Goal: Task Accomplishment & Management: Manage account settings

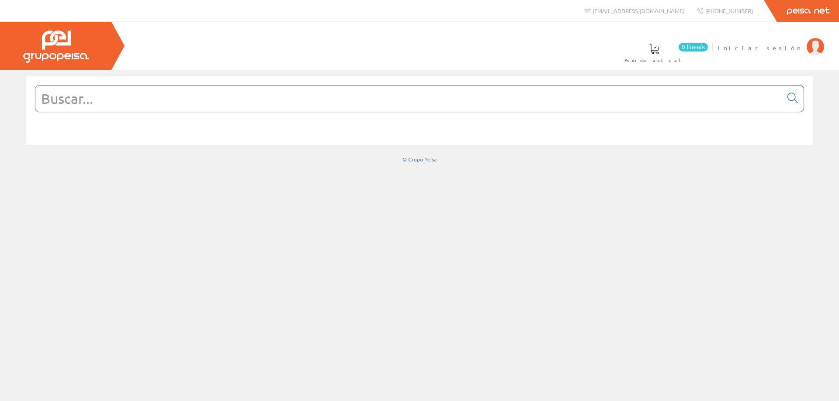
click at [797, 46] on span "Iniciar sesión" at bounding box center [759, 47] width 85 height 9
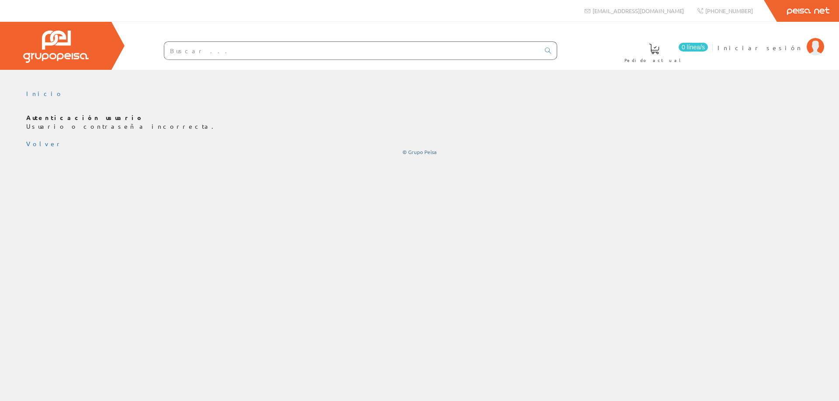
click at [411, 53] on input "text" at bounding box center [351, 50] width 375 height 17
paste input "1519736"
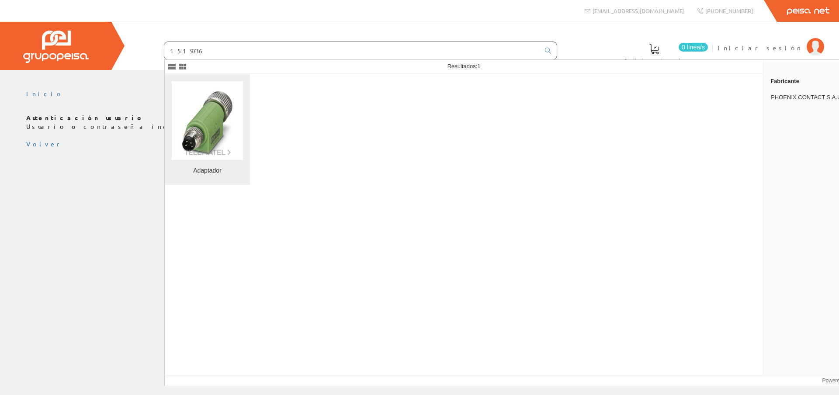
type input "1519736"
click at [218, 140] on img at bounding box center [207, 120] width 71 height 71
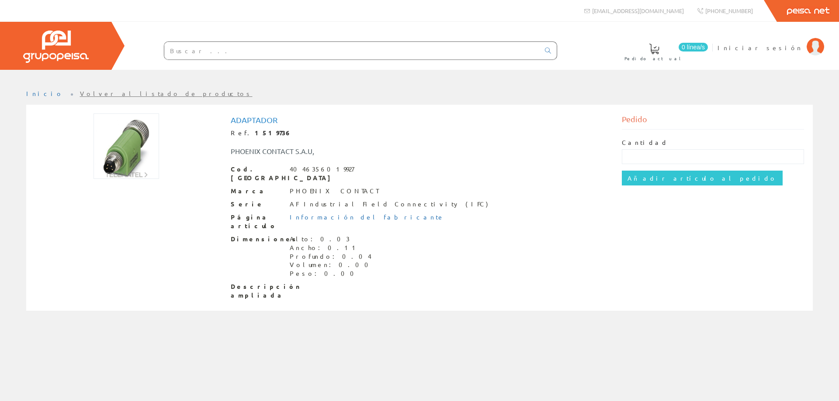
click at [121, 140] on img at bounding box center [126, 147] width 66 height 66
click at [797, 47] on span "Iniciar sesión" at bounding box center [759, 47] width 85 height 9
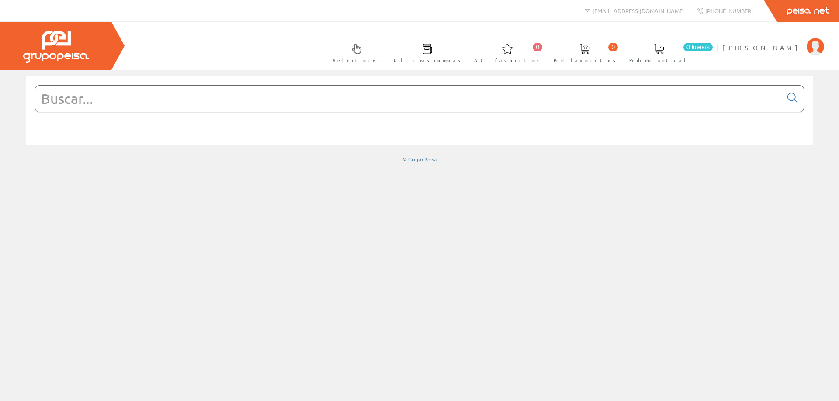
click at [501, 106] on input "text" at bounding box center [408, 99] width 746 height 26
paste input "1519736"
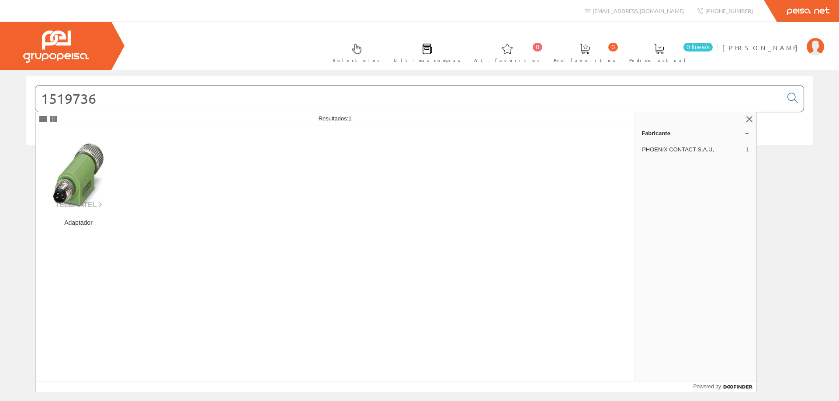
type input "1519736"
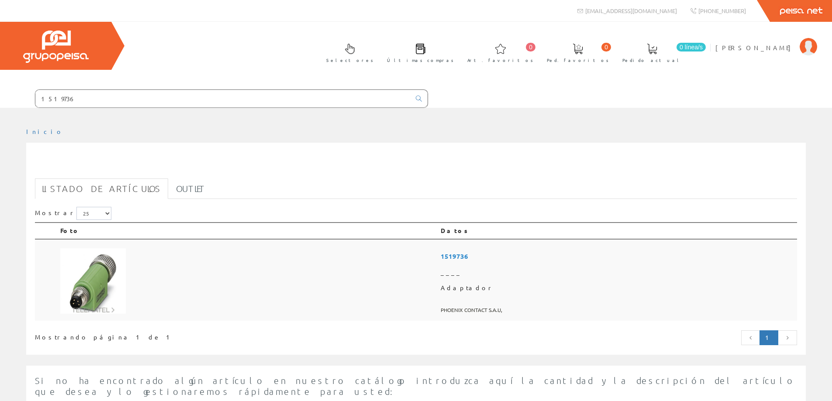
click at [108, 282] on img at bounding box center [93, 282] width 66 height 66
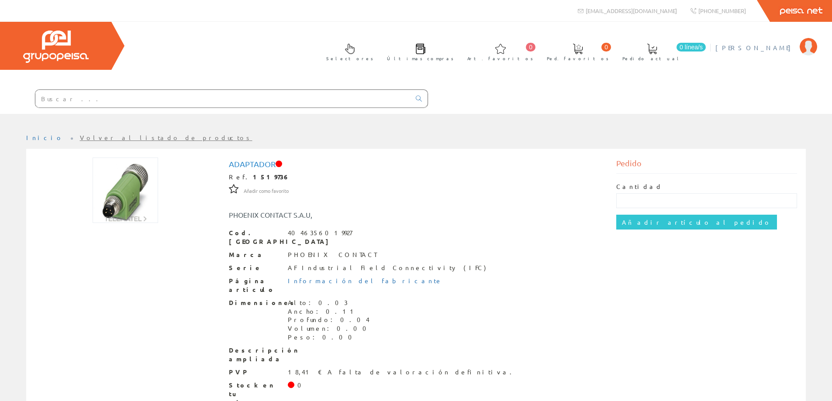
click at [794, 45] on span "[PERSON_NAME]" at bounding box center [755, 47] width 80 height 9
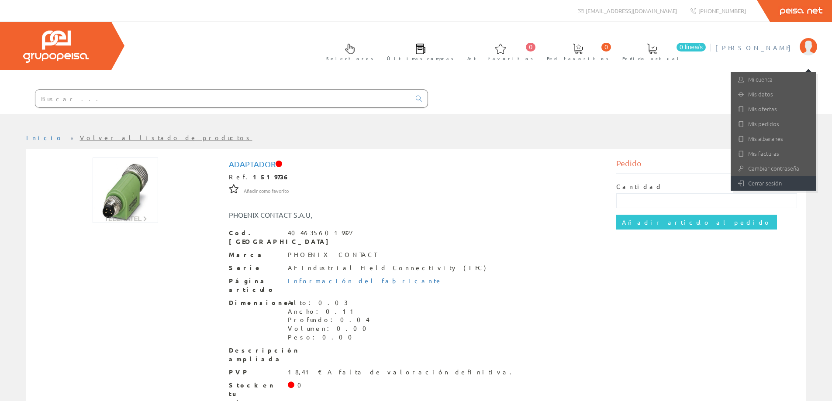
click at [768, 186] on link "Cerrar sesión" at bounding box center [773, 183] width 85 height 15
